Goal: Task Accomplishment & Management: Manage account settings

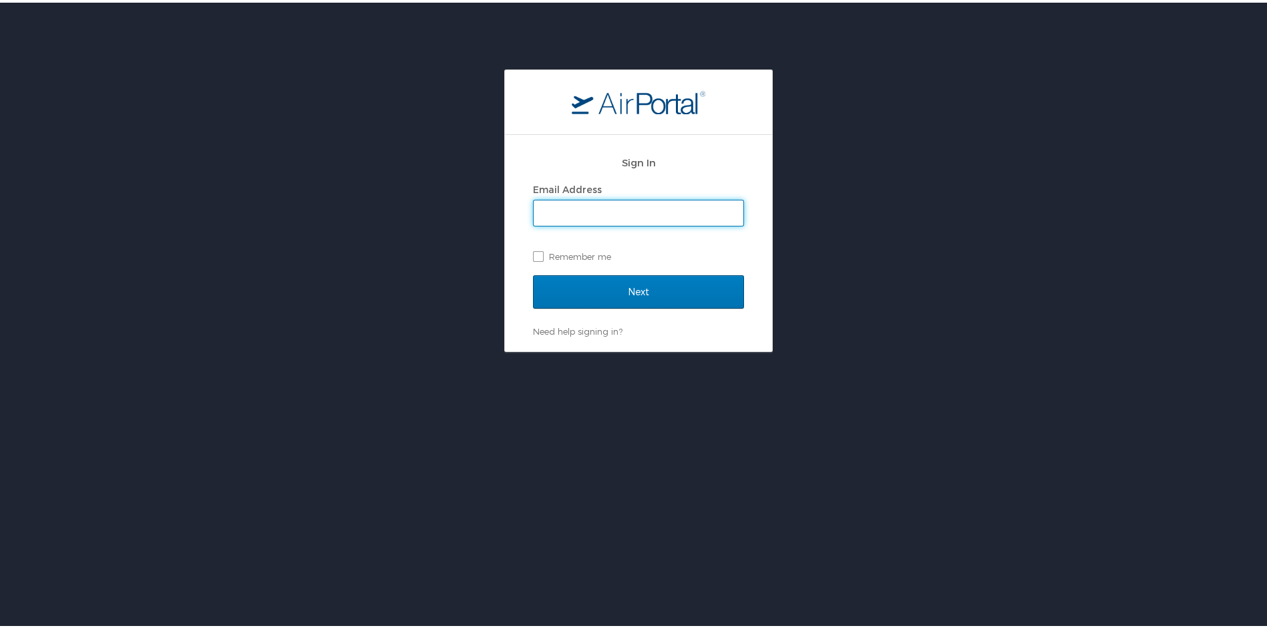
click at [611, 207] on input "Email Address" at bounding box center [639, 210] width 210 height 25
type input "marleena.h.moxley.ctr@socom.mil"
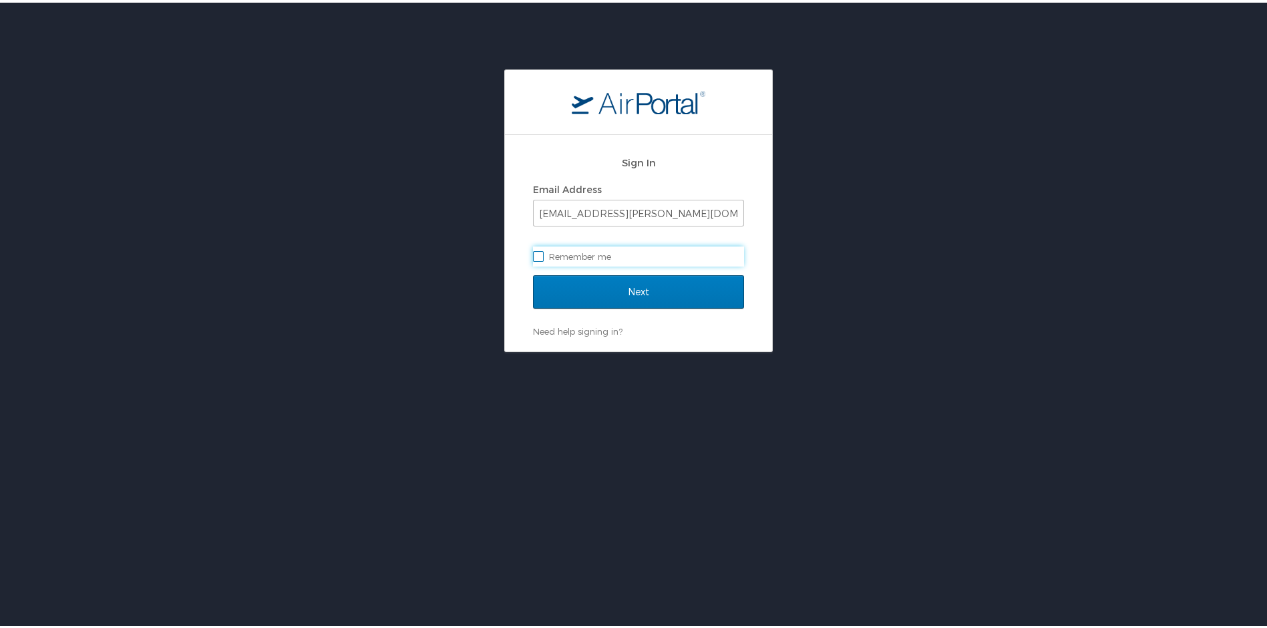
click at [534, 252] on label "Remember me" at bounding box center [638, 254] width 211 height 20
click at [534, 252] on input "Remember me" at bounding box center [537, 252] width 9 height 9
checkbox input "true"
click at [611, 291] on input "Next" at bounding box center [638, 289] width 211 height 33
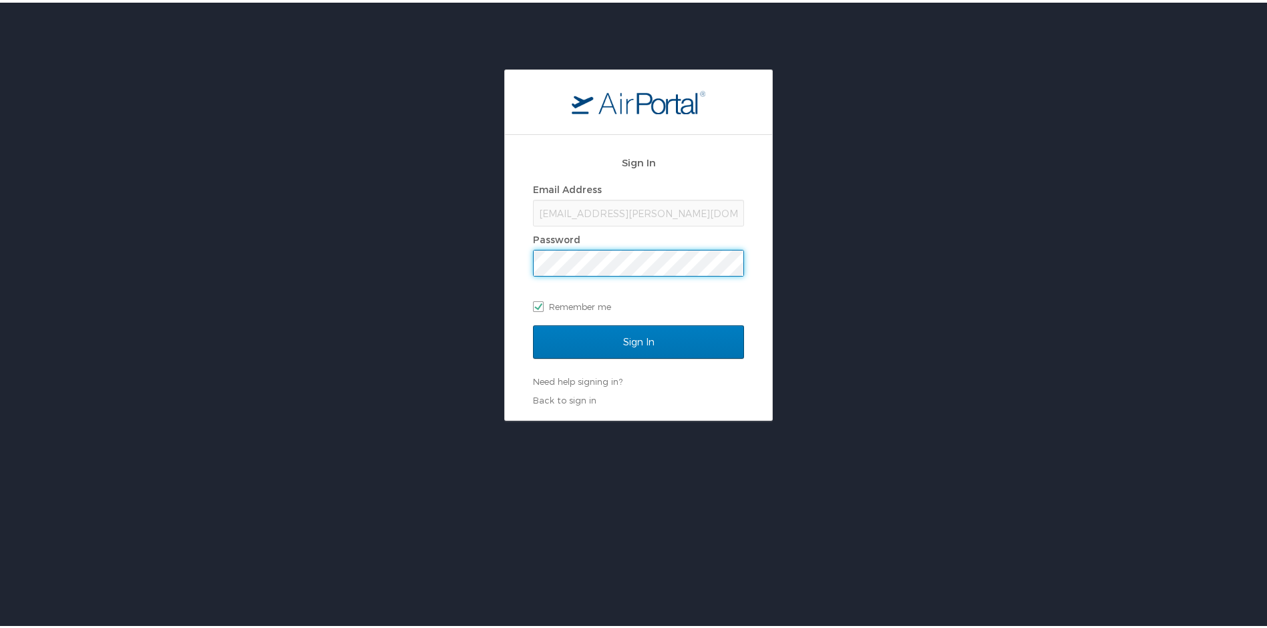
click at [533, 323] on input "Sign In" at bounding box center [638, 339] width 211 height 33
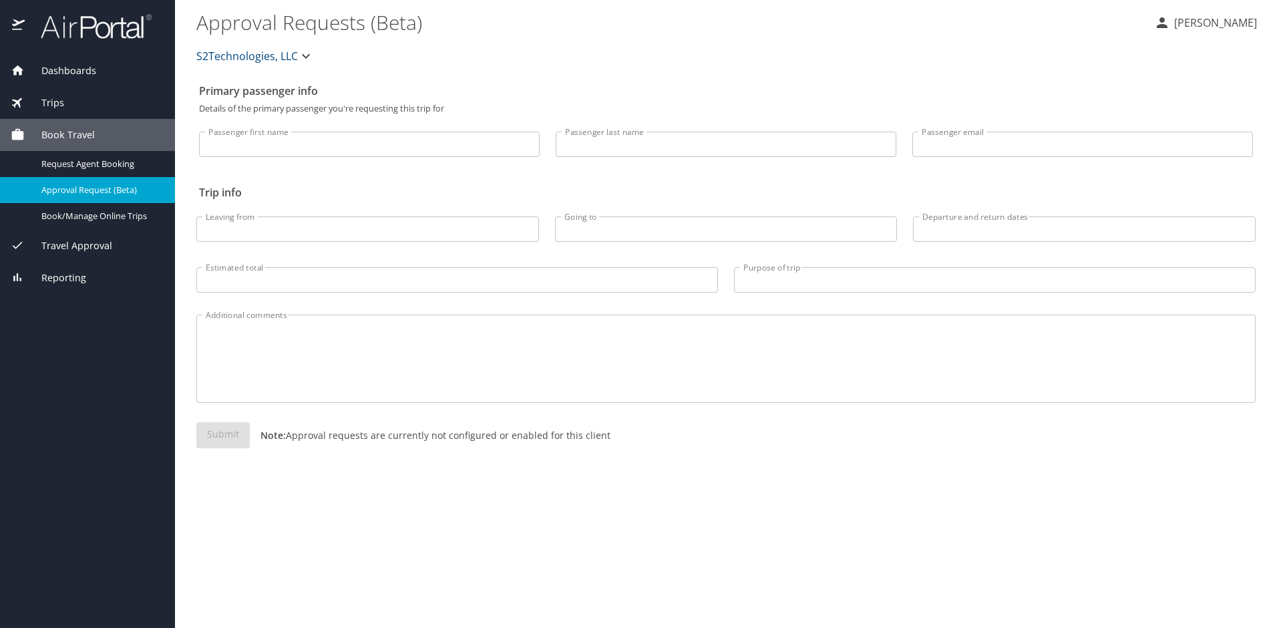
click at [388, 146] on input "Passenger first name" at bounding box center [369, 144] width 341 height 25
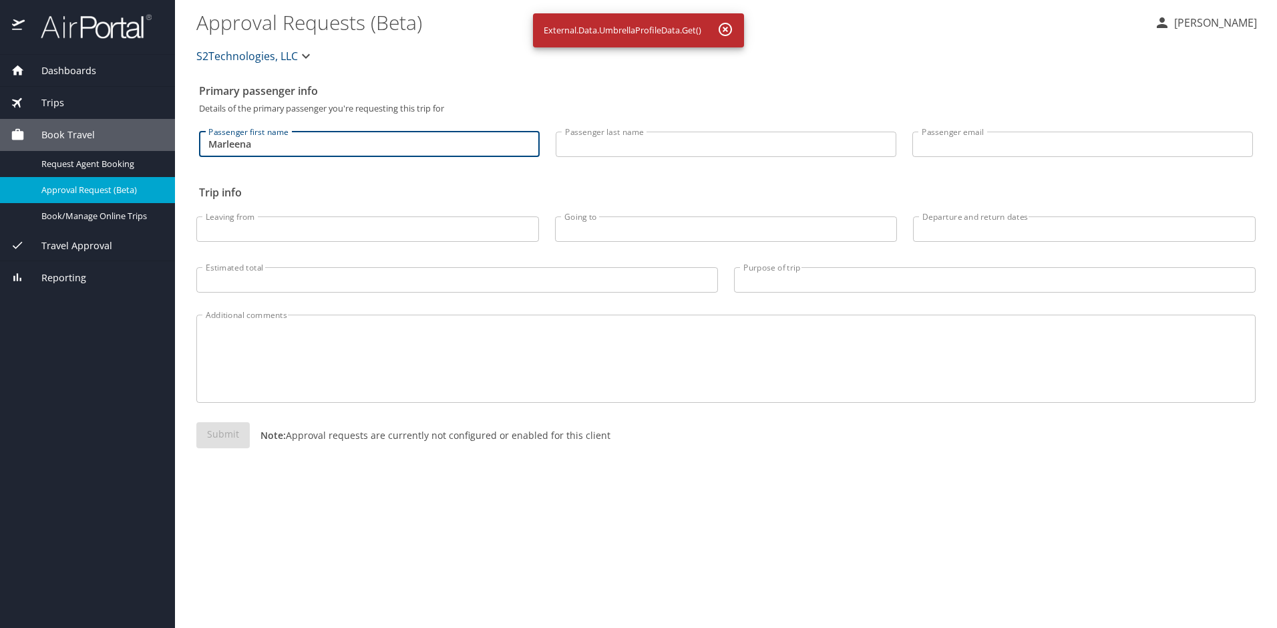
type input "Marleena"
click at [616, 142] on input "Passenger last name" at bounding box center [726, 144] width 341 height 25
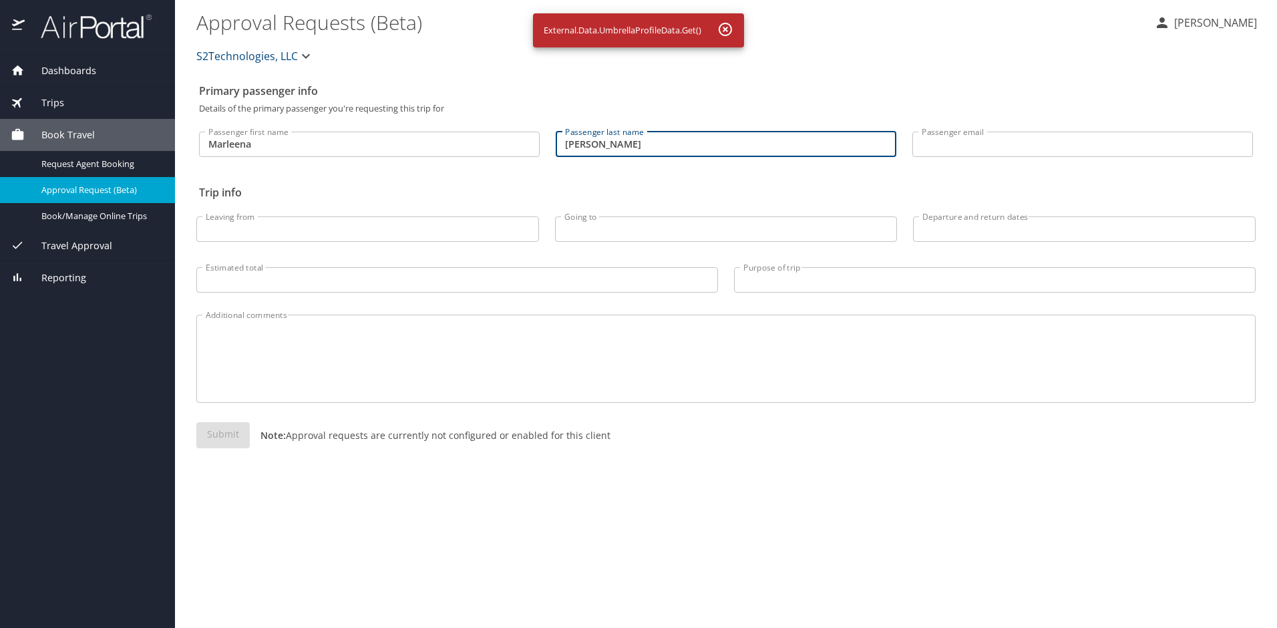
type input "Moxley"
click at [1015, 143] on input "Passenger email" at bounding box center [1082, 144] width 341 height 25
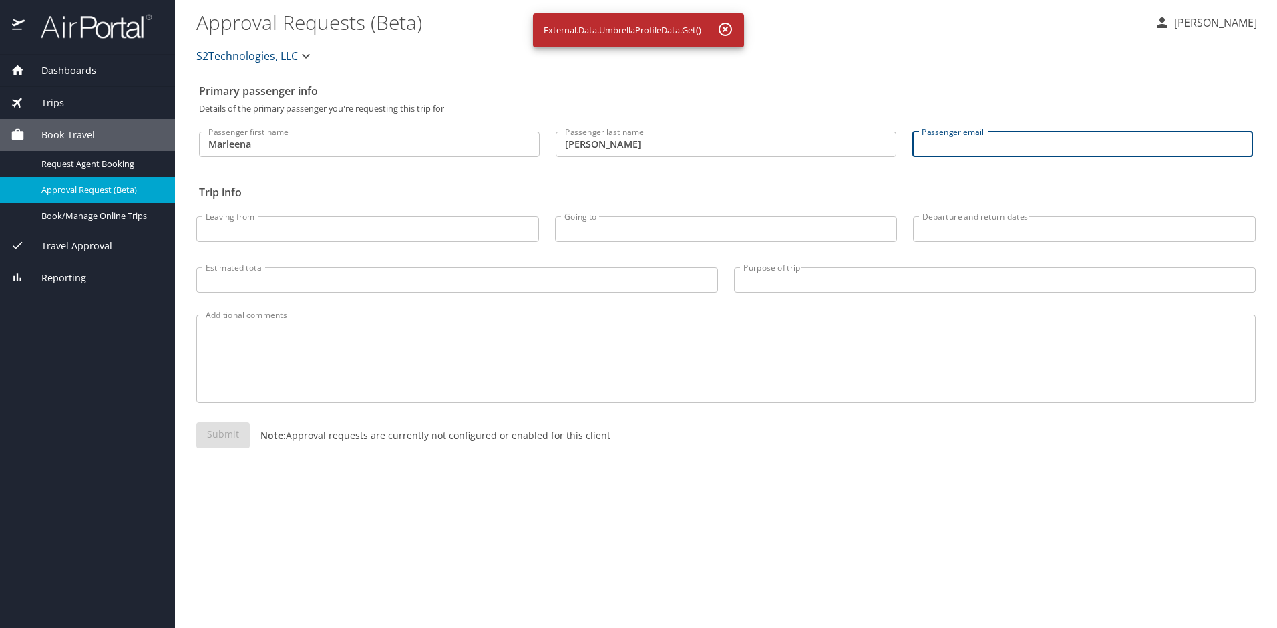
type input "marleena.h.moxley.ctr@socom.mil"
click at [427, 236] on input "Leaving from" at bounding box center [367, 228] width 343 height 25
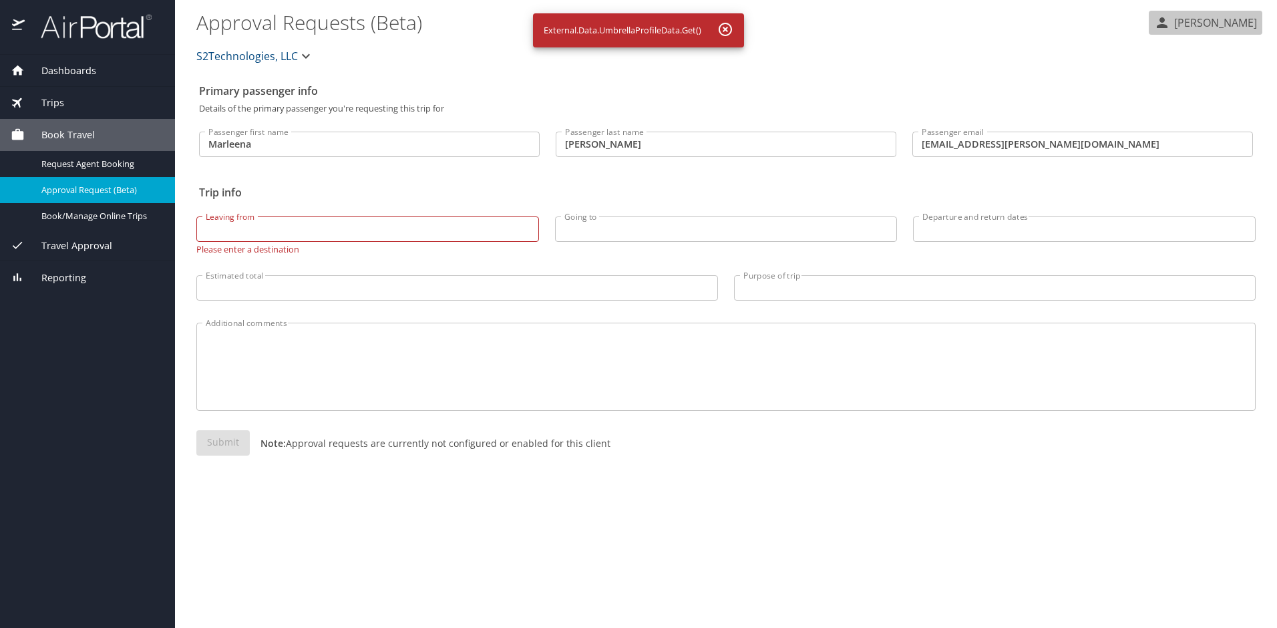
click at [1236, 21] on p "[PERSON_NAME]" at bounding box center [1213, 23] width 87 height 16
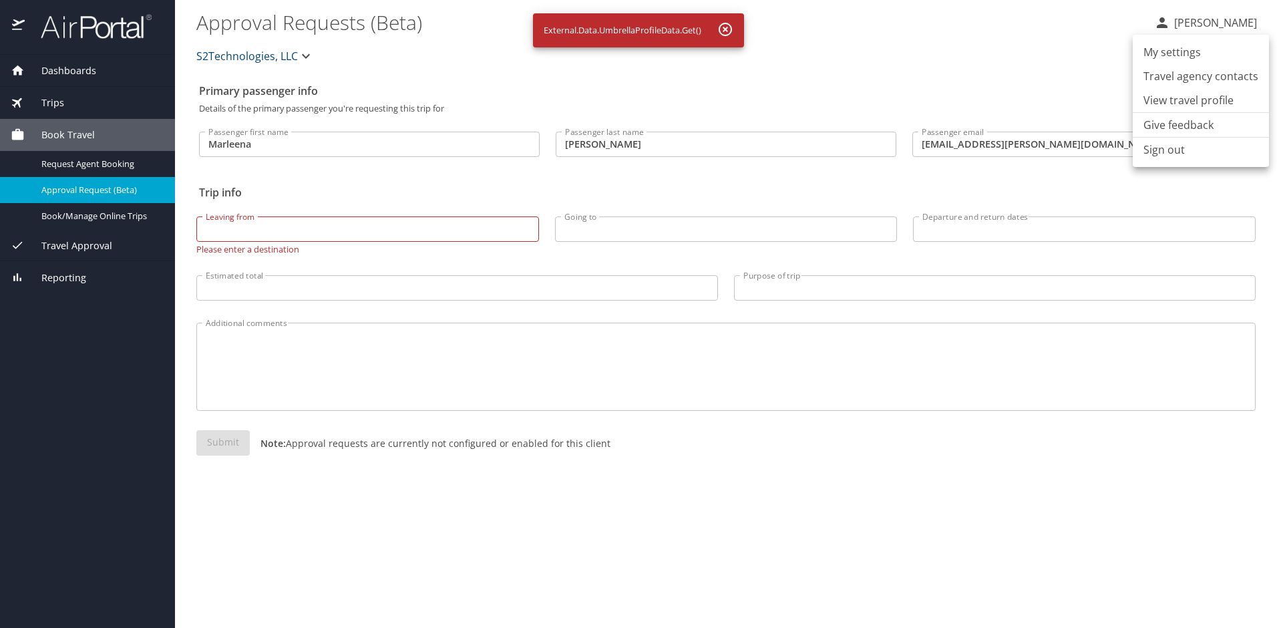
click at [1206, 106] on li "View travel profile" at bounding box center [1201, 100] width 136 height 24
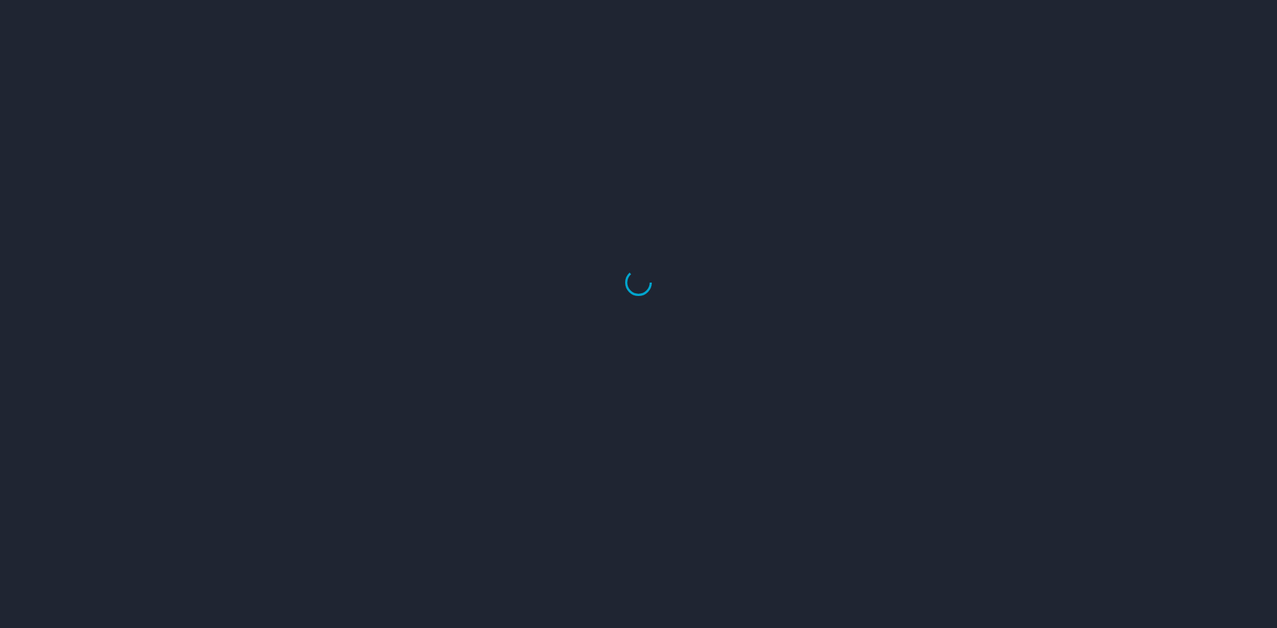
select select "US"
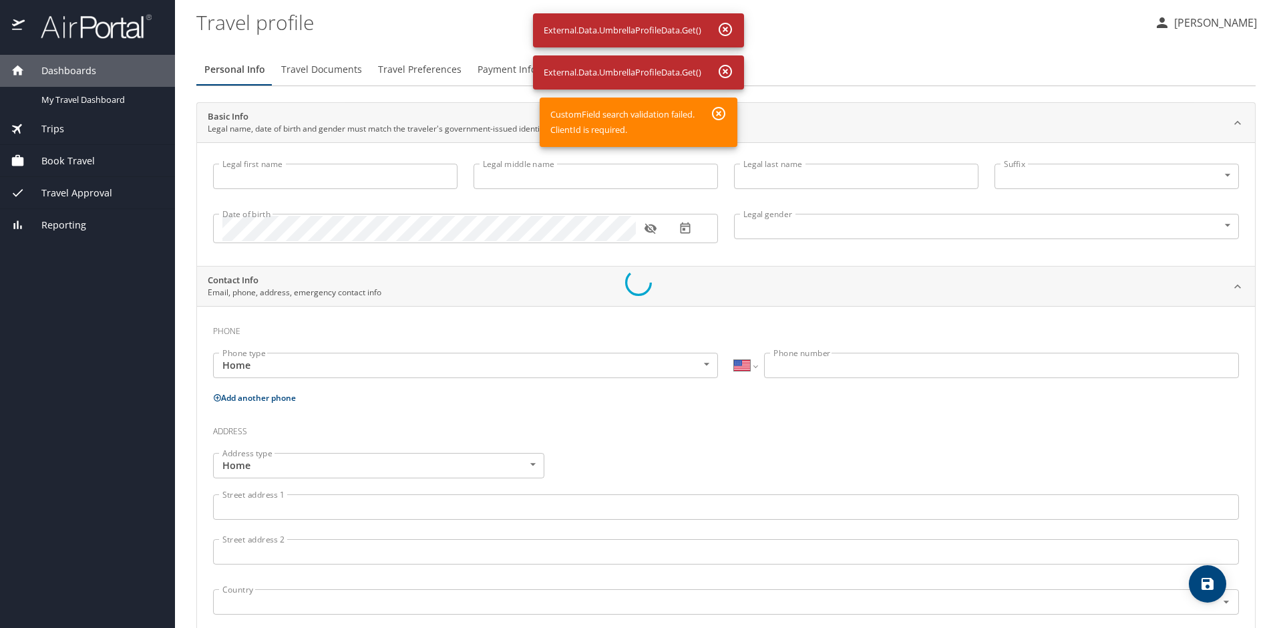
click at [393, 183] on div at bounding box center [638, 282] width 1277 height 691
click at [397, 176] on div at bounding box center [638, 282] width 1277 height 691
click at [646, 362] on div at bounding box center [638, 282] width 1277 height 691
drag, startPoint x: 824, startPoint y: 365, endPoint x: 721, endPoint y: 365, distance: 102.2
click at [824, 364] on div at bounding box center [638, 282] width 1277 height 691
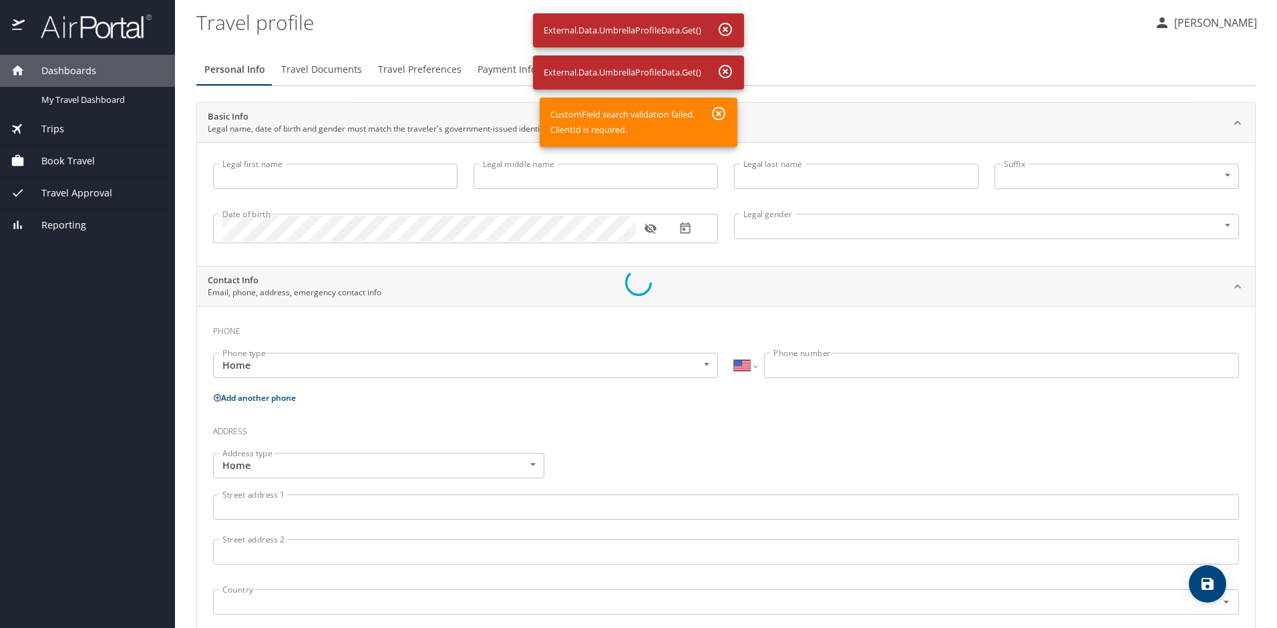
click at [478, 132] on div at bounding box center [638, 282] width 1277 height 691
